Goal: Check status: Check status

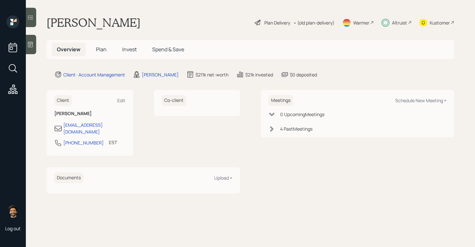
click at [131, 48] on span "Invest" at bounding box center [129, 49] width 15 height 7
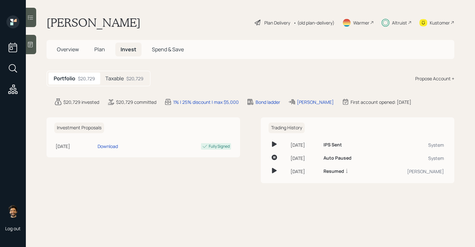
click at [130, 78] on div "$20,729" at bounding box center [134, 78] width 17 height 7
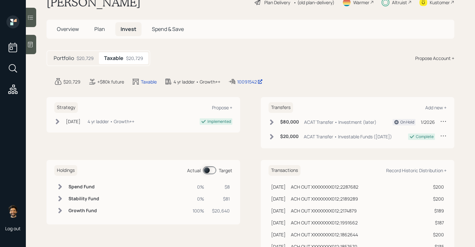
scroll to position [24, 0]
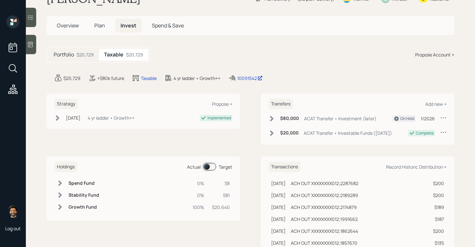
click at [206, 166] on span at bounding box center [209, 167] width 13 height 8
click at [59, 184] on icon at bounding box center [60, 183] width 4 height 5
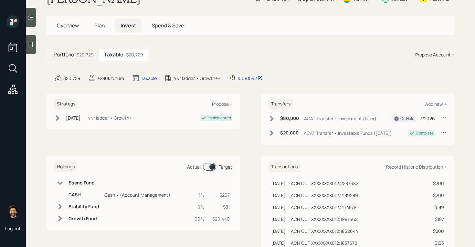
scroll to position [0, 0]
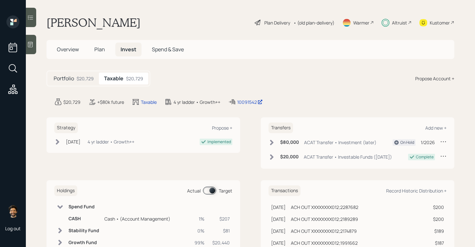
click at [401, 22] on div "Altruist" at bounding box center [399, 22] width 15 height 7
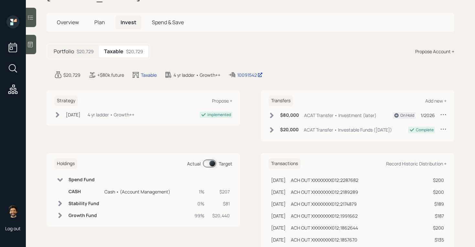
scroll to position [34, 0]
